Goal: Task Accomplishment & Management: Use online tool/utility

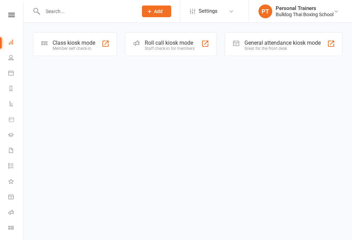
click at [79, 43] on div "Class kiosk mode" at bounding box center [74, 43] width 43 height 7
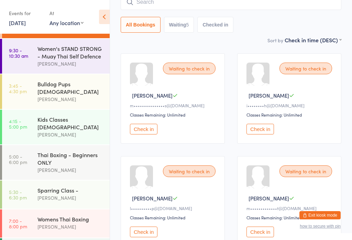
scroll to position [59, 0]
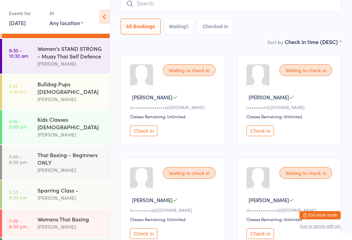
click at [145, 134] on button "Check in" at bounding box center [144, 130] width 28 height 11
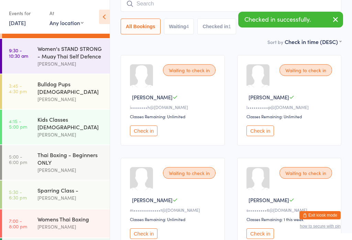
click at [260, 129] on button "Check in" at bounding box center [261, 130] width 28 height 11
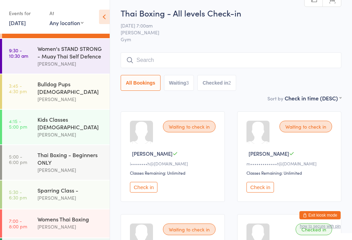
scroll to position [0, 0]
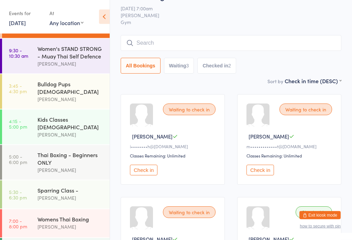
click at [265, 170] on button "Check in" at bounding box center [261, 170] width 28 height 11
click at [185, 40] on input "search" at bounding box center [231, 43] width 221 height 16
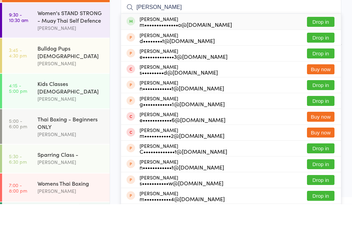
type input "[PERSON_NAME]"
click at [313, 53] on button "Drop in" at bounding box center [321, 58] width 28 height 10
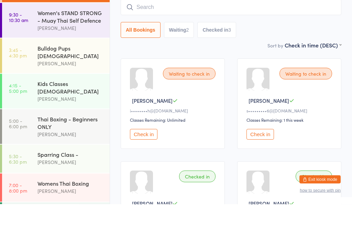
scroll to position [55, 0]
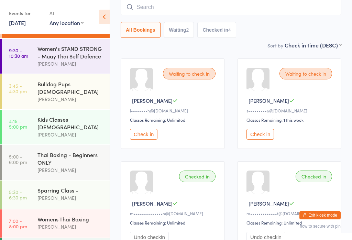
click at [269, 3] on input "search" at bounding box center [231, 7] width 221 height 16
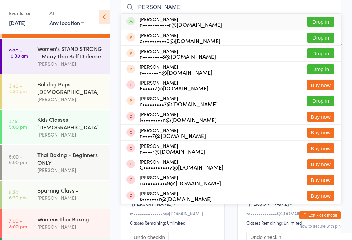
type input "[PERSON_NAME]"
click at [330, 21] on button "Drop in" at bounding box center [321, 22] width 28 height 10
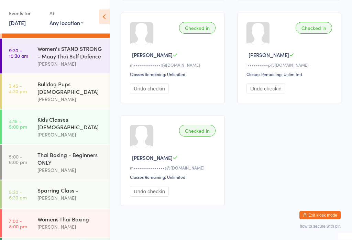
scroll to position [307, 0]
click at [62, 223] on div "[PERSON_NAME]" at bounding box center [70, 227] width 66 height 8
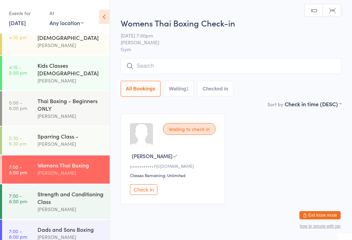
scroll to position [77, 0]
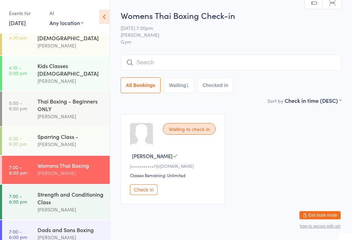
click at [54, 233] on div "Nick Stone" at bounding box center [70, 237] width 66 height 8
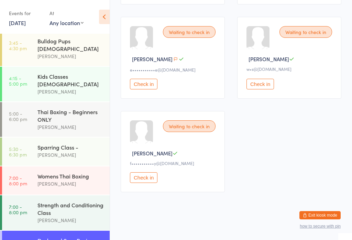
scroll to position [43, 0]
